Goal: Transaction & Acquisition: Purchase product/service

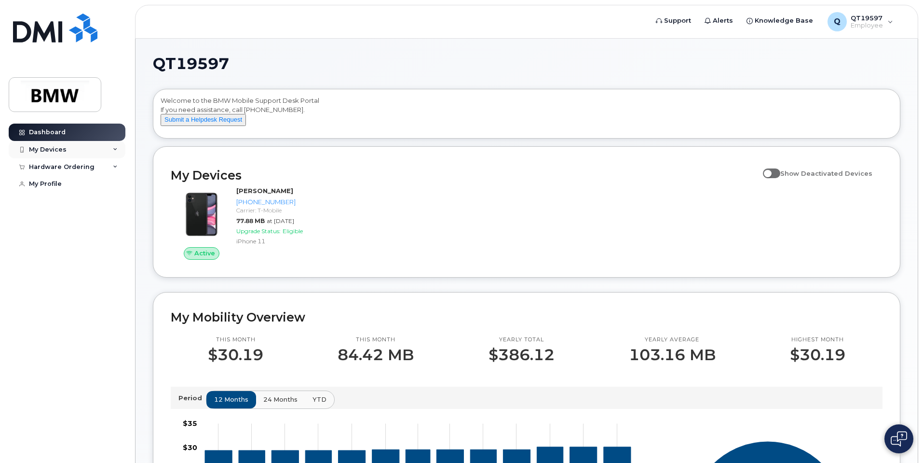
click at [109, 149] on div "My Devices" at bounding box center [67, 149] width 117 height 17
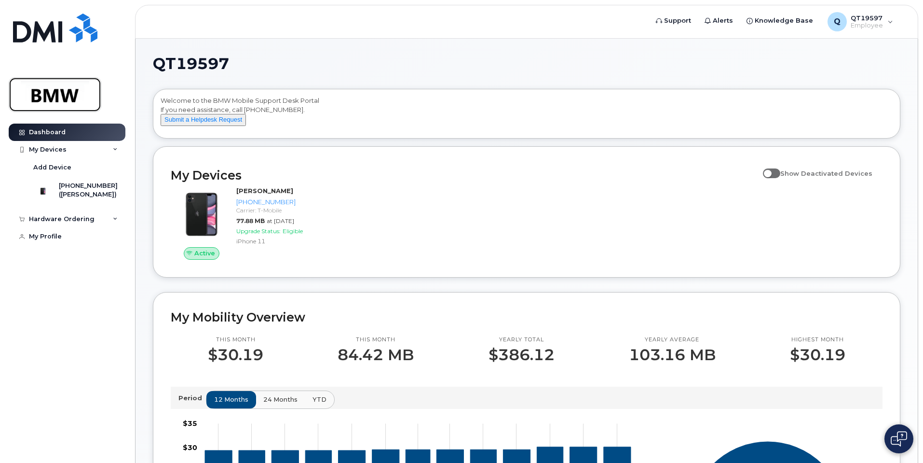
click at [57, 93] on img at bounding box center [55, 95] width 74 height 28
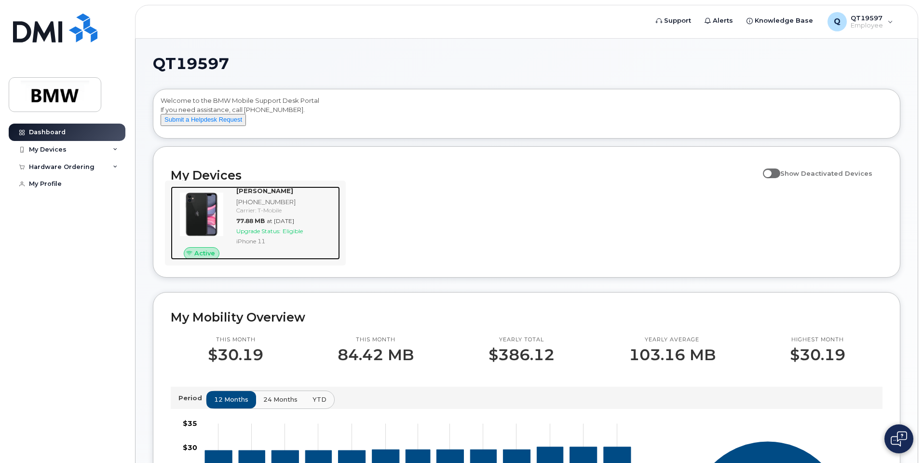
click at [281, 234] on span "Upgrade Status:" at bounding box center [258, 230] width 44 height 7
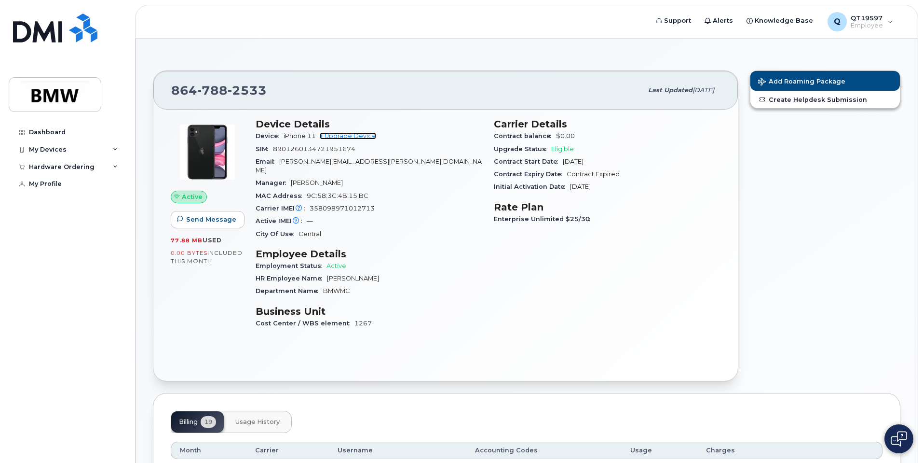
click at [363, 137] on link "+ Upgrade Device" at bounding box center [348, 135] width 56 height 7
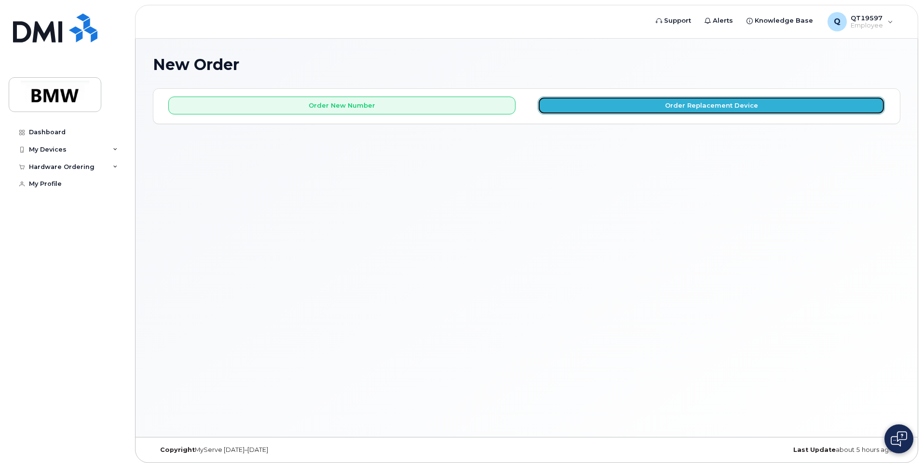
click at [635, 102] on button "Order Replacement Device" at bounding box center [711, 105] width 347 height 18
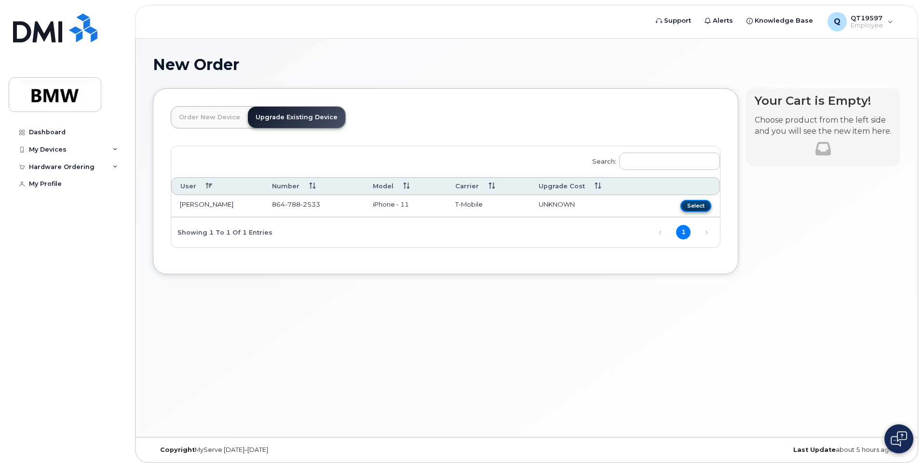
click at [694, 206] on button "Select" at bounding box center [696, 206] width 31 height 12
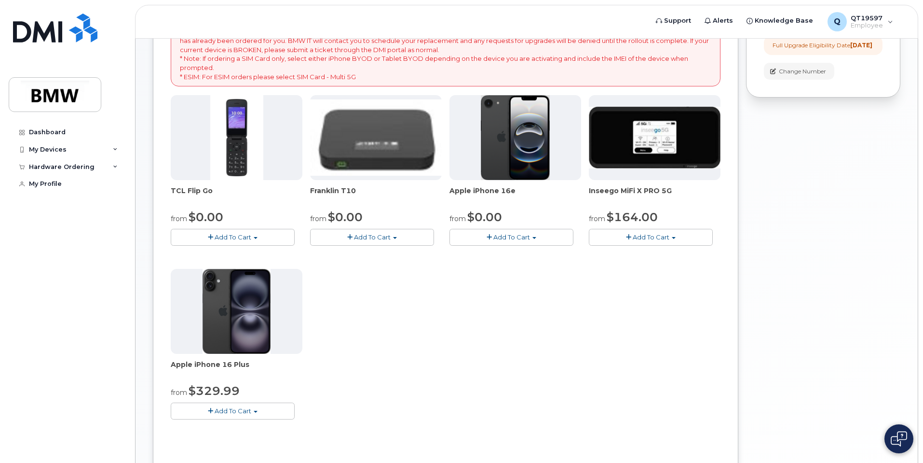
scroll to position [145, 0]
